Goal: Transaction & Acquisition: Purchase product/service

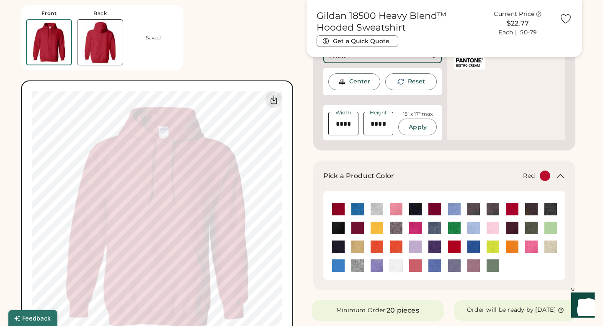
scroll to position [193, 0]
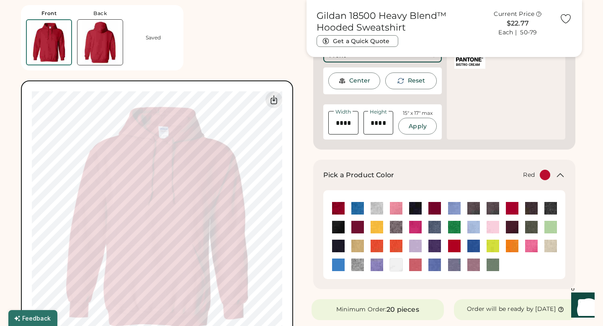
click at [394, 198] on div at bounding box center [444, 234] width 232 height 79
click at [561, 174] on icon at bounding box center [561, 174] width 6 height 3
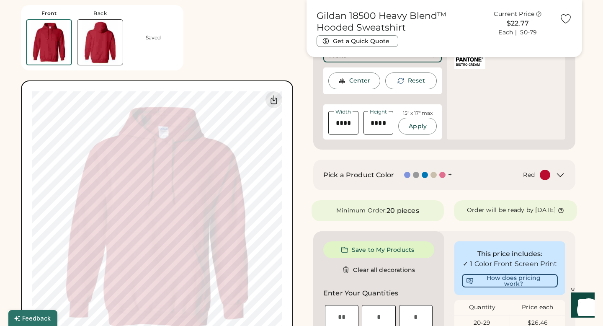
click at [443, 176] on div at bounding box center [442, 175] width 6 height 6
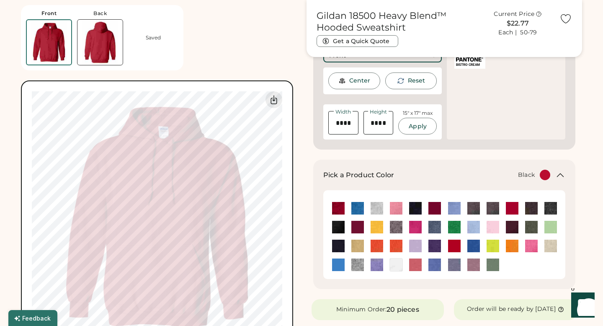
click at [414, 207] on img at bounding box center [415, 208] width 13 height 13
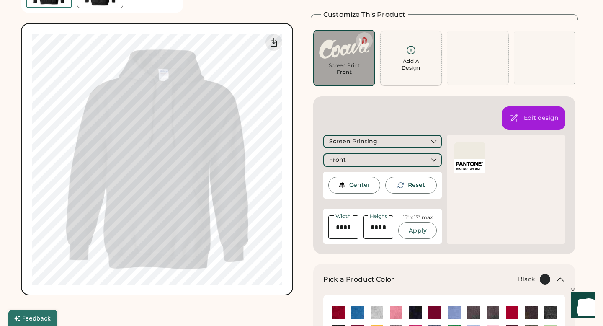
scroll to position [0, 0]
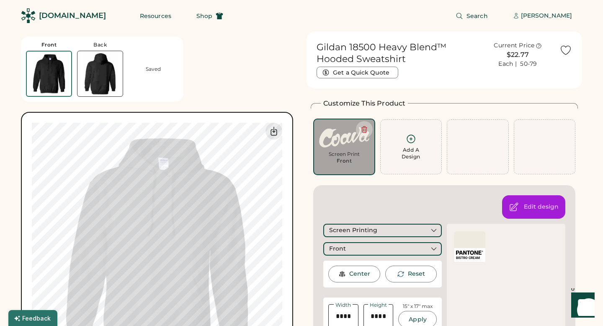
click at [341, 155] on div "Screen Print" at bounding box center [344, 154] width 50 height 7
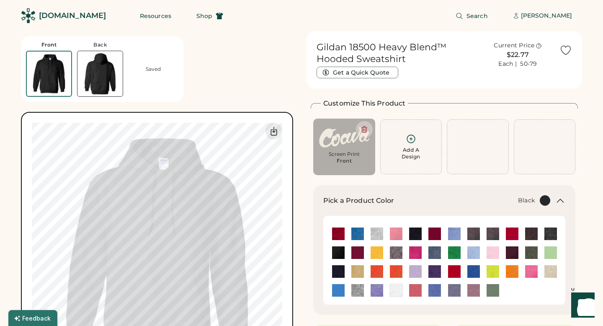
click at [349, 137] on img at bounding box center [344, 137] width 50 height 26
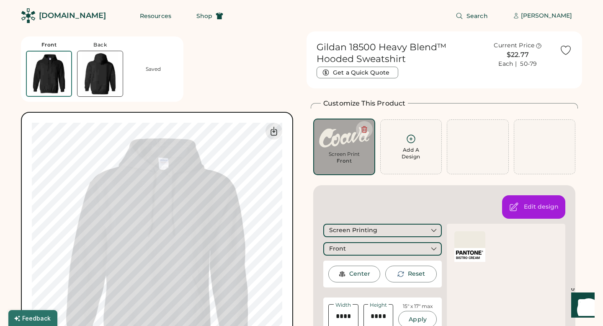
click at [468, 242] on div at bounding box center [470, 239] width 31 height 17
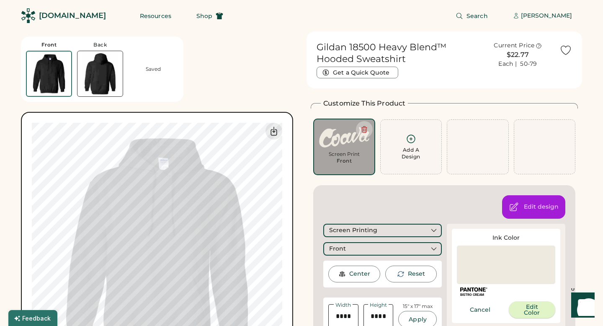
click at [527, 305] on button "Edit Color" at bounding box center [532, 309] width 47 height 17
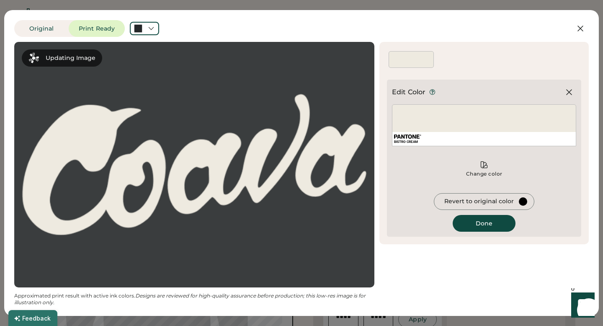
click at [473, 125] on div "BISTRO CREAM" at bounding box center [484, 125] width 184 height 42
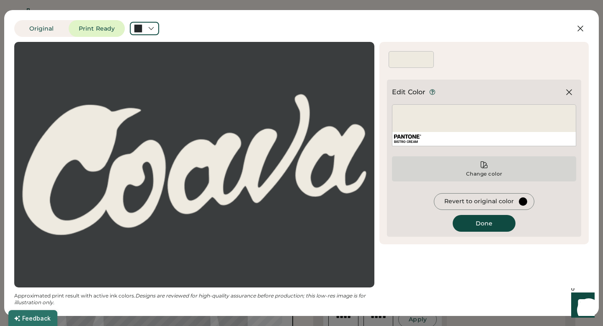
click at [485, 165] on icon at bounding box center [484, 165] width 6 height 6
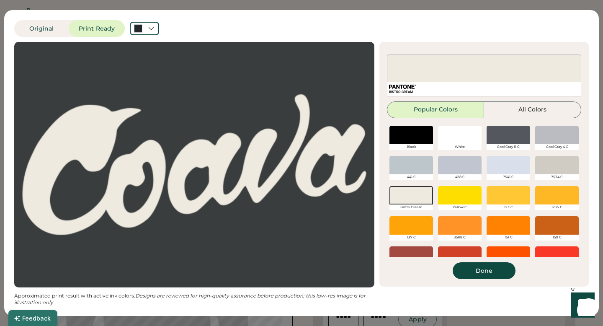
click at [505, 138] on div at bounding box center [509, 135] width 44 height 18
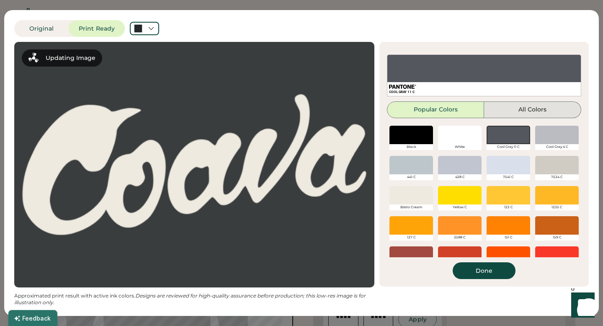
click at [520, 111] on button "All Colors" at bounding box center [532, 109] width 97 height 17
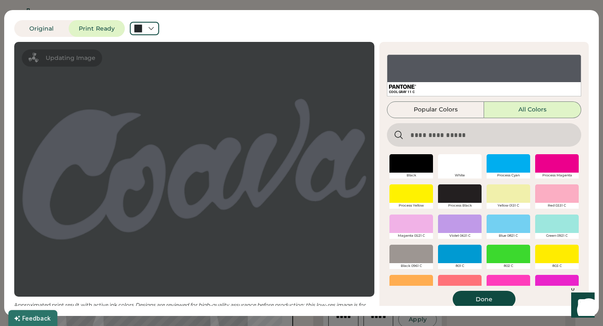
click at [468, 134] on input "input" at bounding box center [484, 134] width 194 height 23
click at [467, 191] on div at bounding box center [460, 193] width 44 height 18
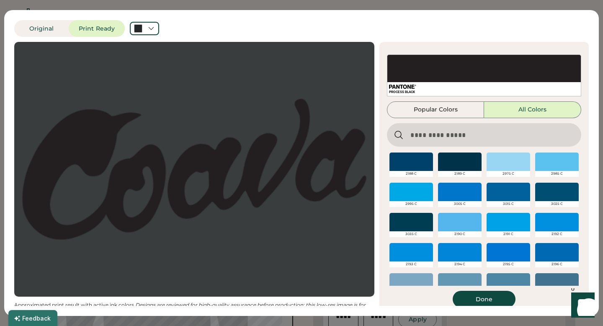
scroll to position [8716, 0]
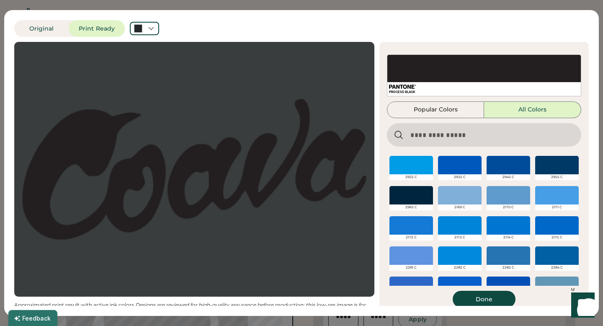
click at [460, 134] on input "input" at bounding box center [484, 134] width 194 height 23
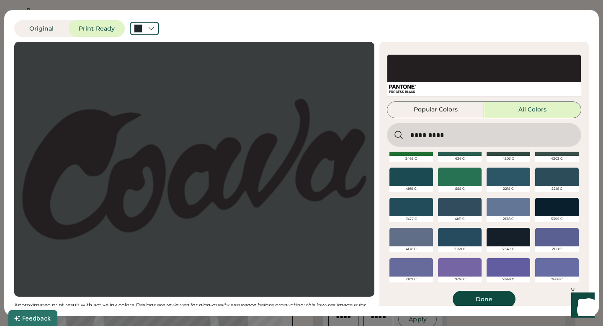
scroll to position [349, 0]
click at [512, 234] on div at bounding box center [509, 237] width 44 height 18
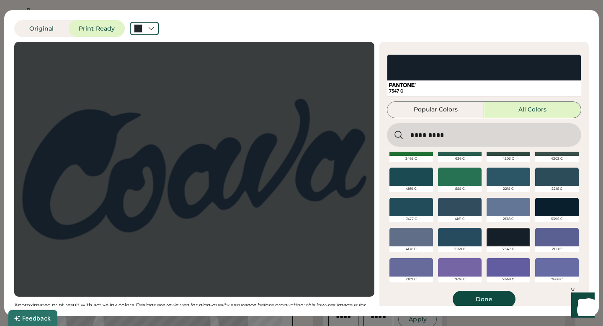
click at [552, 208] on div at bounding box center [557, 207] width 44 height 18
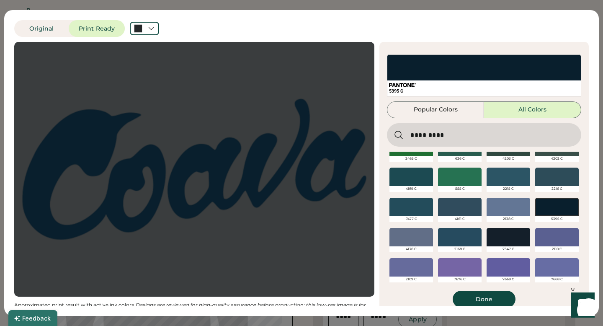
click at [561, 205] on div at bounding box center [557, 207] width 44 height 18
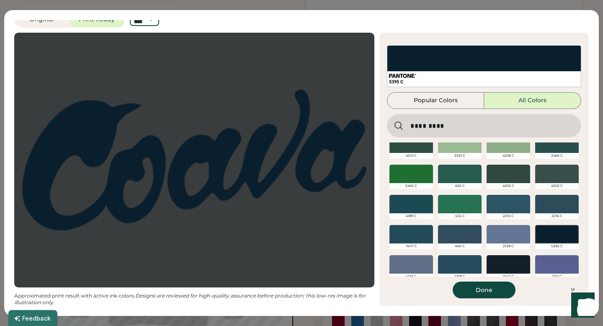
scroll to position [321, 0]
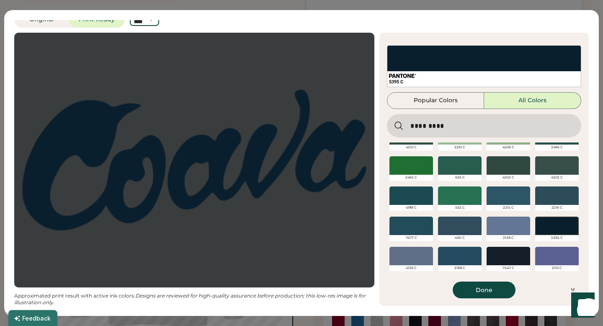
click at [474, 120] on input "input" at bounding box center [484, 125] width 194 height 23
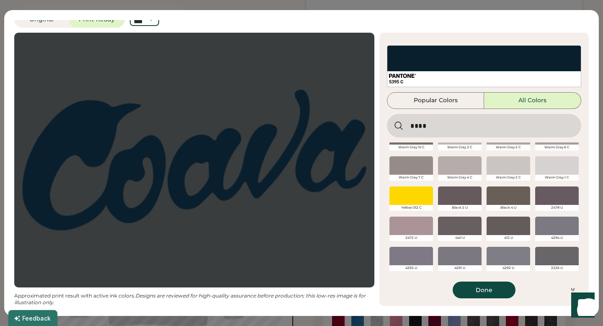
type input "****"
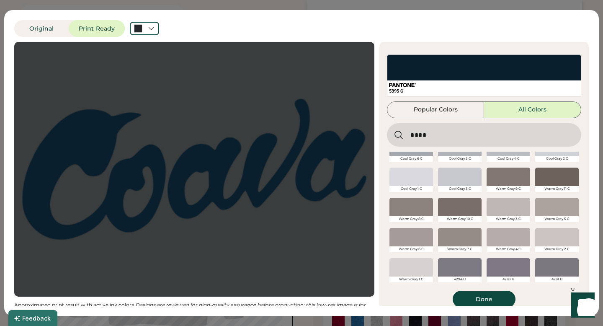
scroll to position [9, 0]
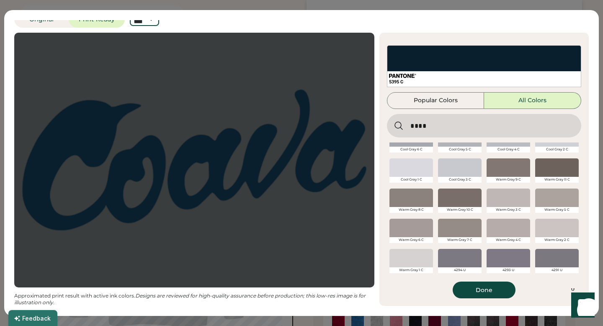
click at [550, 266] on div at bounding box center [557, 258] width 44 height 18
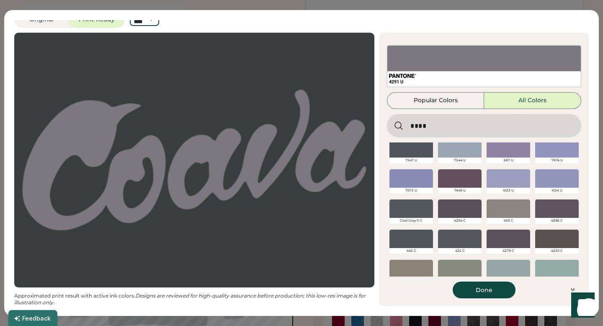
scroll to position [171, 0]
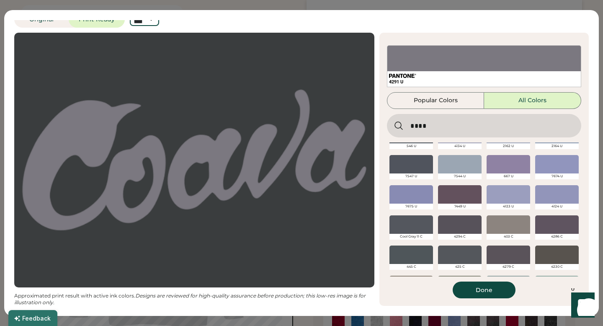
click at [410, 165] on div at bounding box center [412, 164] width 44 height 18
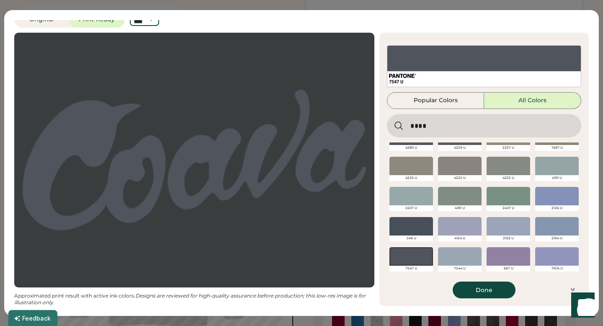
scroll to position [78, 0]
click at [420, 224] on div at bounding box center [412, 226] width 44 height 18
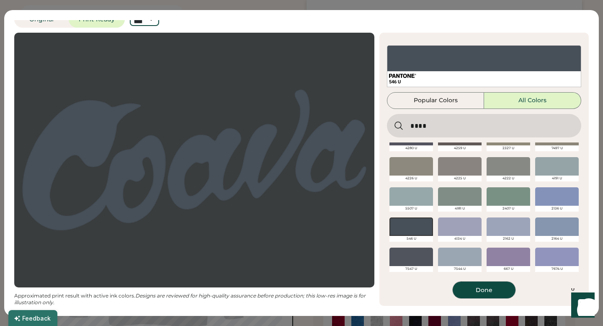
click at [487, 287] on button "Done" at bounding box center [484, 290] width 63 height 17
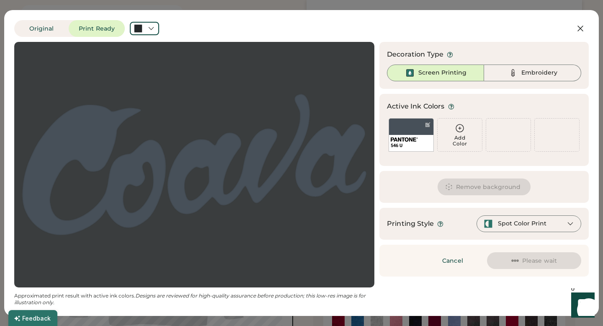
scroll to position [0, 0]
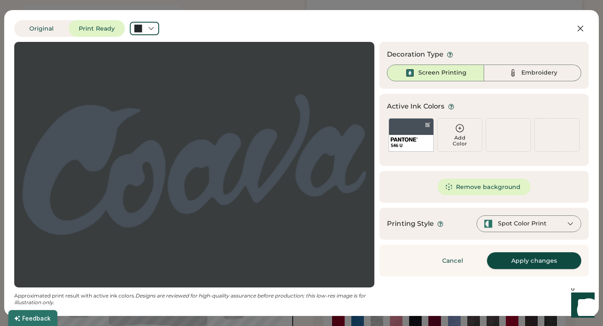
click at [517, 255] on button "Apply changes" at bounding box center [534, 260] width 94 height 17
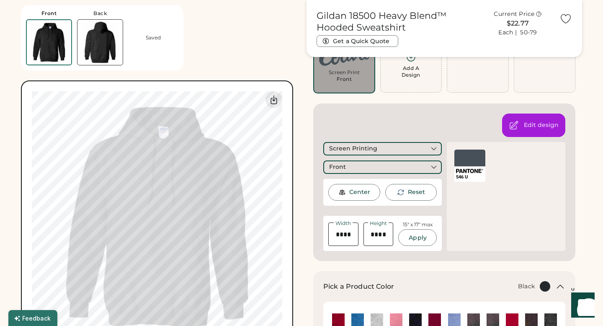
scroll to position [82, 0]
